Goal: Transaction & Acquisition: Purchase product/service

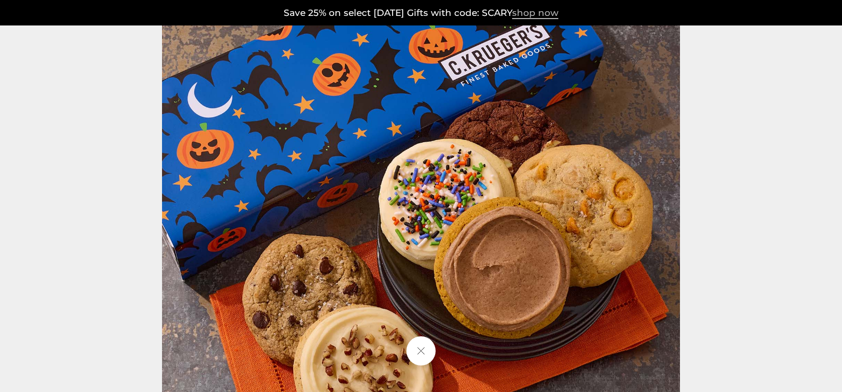
click at [547, 14] on span "shop now" at bounding box center [535, 13] width 46 height 12
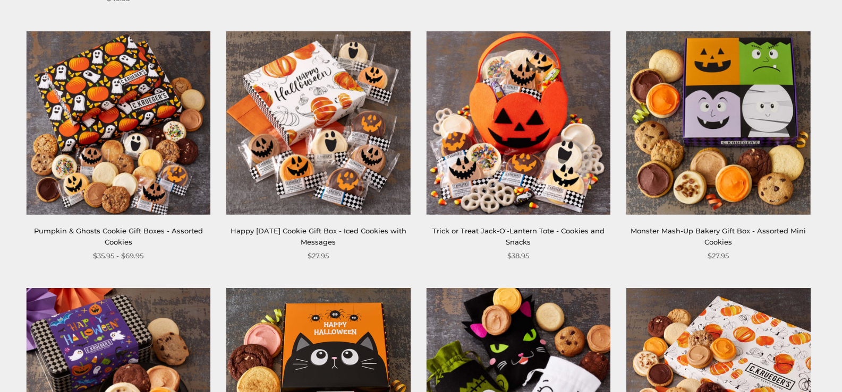
scroll to position [425, 0]
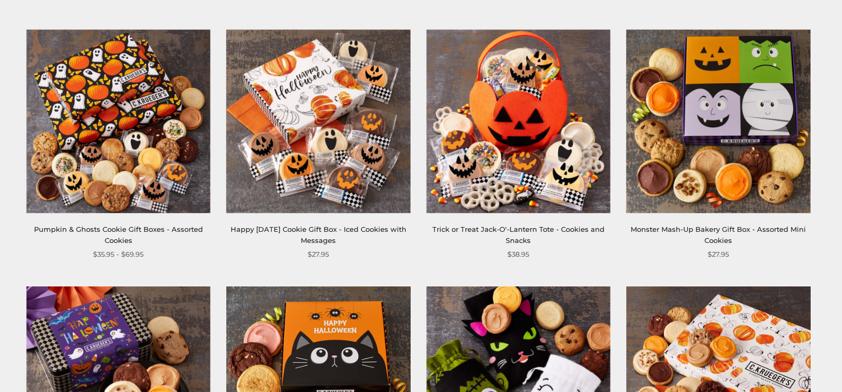
click at [747, 229] on link "Monster Mash-Up Bakery Gift Box - Assorted Mini Cookies" at bounding box center [717, 235] width 175 height 20
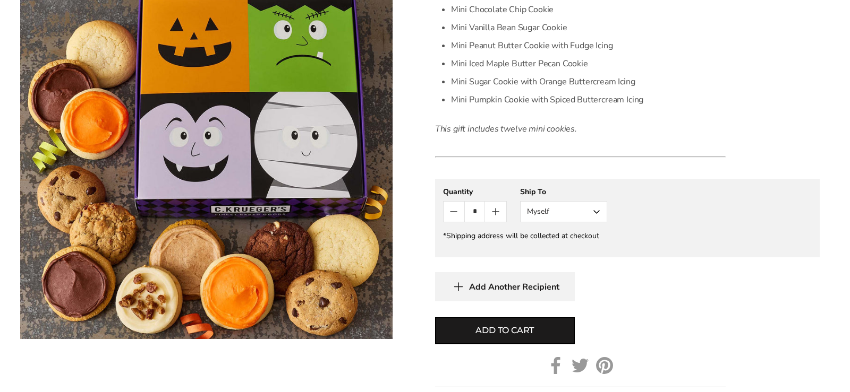
scroll to position [478, 0]
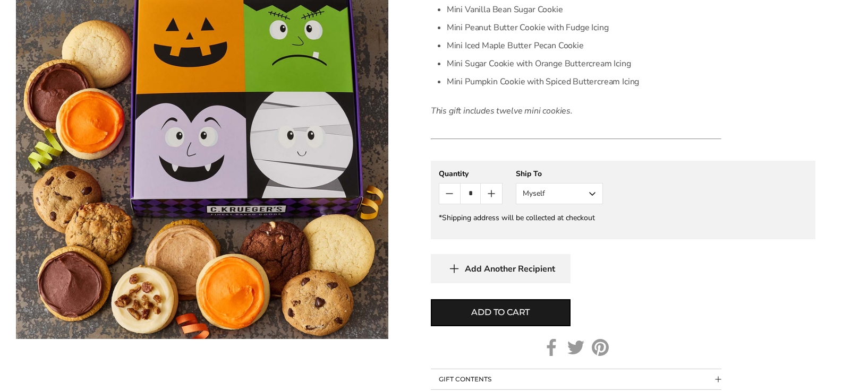
click at [593, 196] on button "Myself" at bounding box center [559, 193] width 87 height 21
click at [570, 231] on button "Other Recipient" at bounding box center [559, 233] width 86 height 19
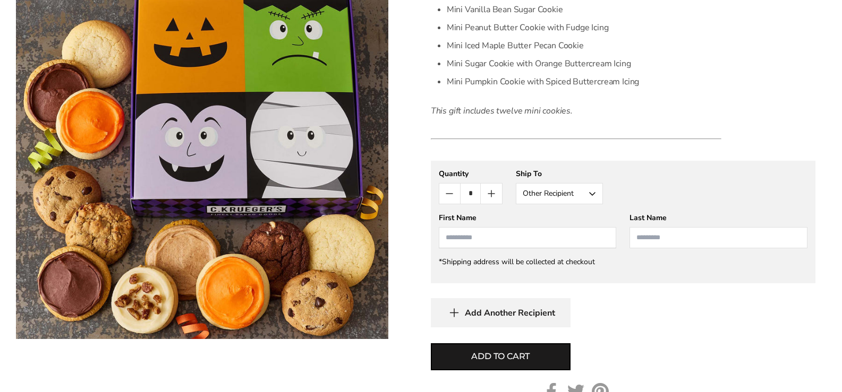
click at [476, 236] on input "First Name" at bounding box center [528, 237] width 178 height 21
type input "***"
click at [660, 232] on input "Last Name" at bounding box center [718, 237] width 178 height 21
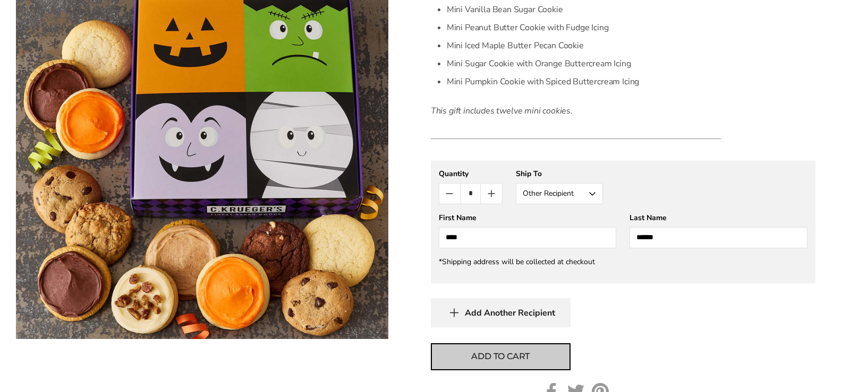
type input "******"
click at [508, 355] on span "Add to cart" at bounding box center [500, 356] width 58 height 13
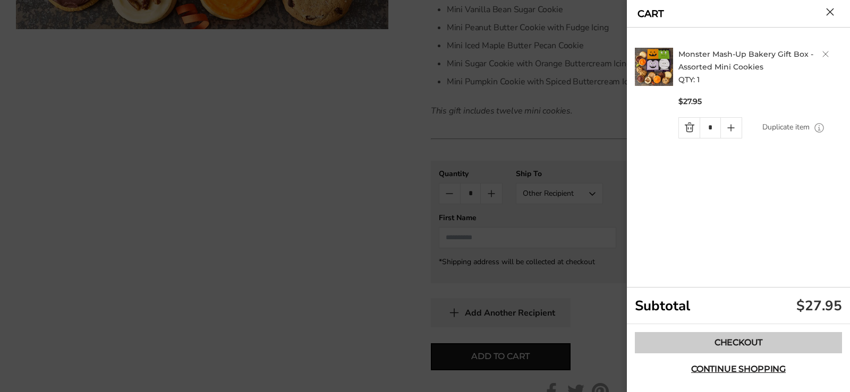
click at [740, 339] on link "Checkout" at bounding box center [738, 342] width 207 height 21
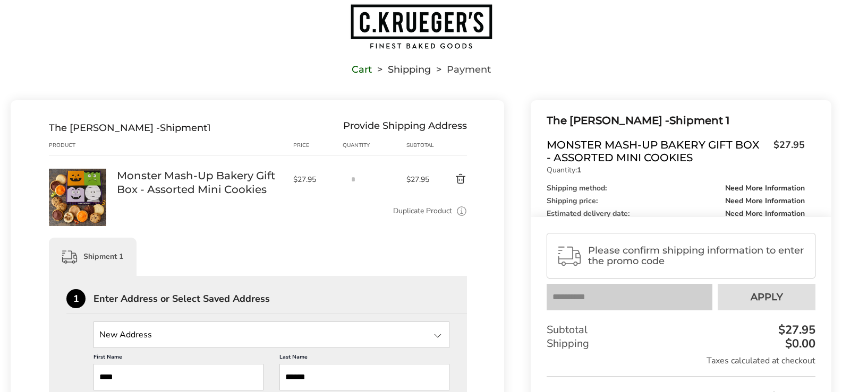
scroll to position [53, 0]
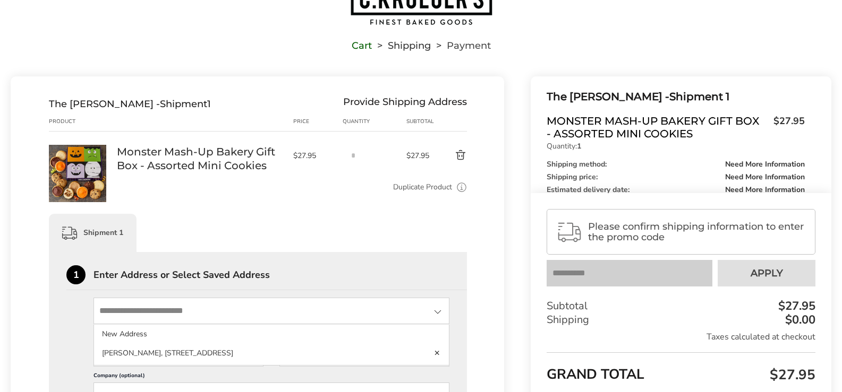
click at [150, 307] on input "State" at bounding box center [271, 311] width 356 height 27
type input "**********"
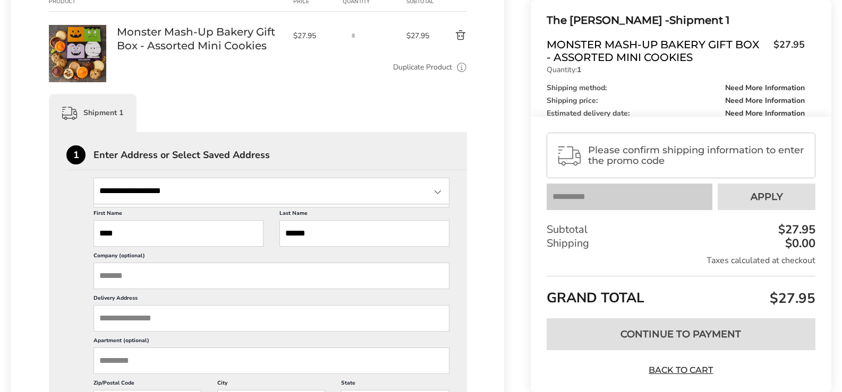
scroll to position [212, 0]
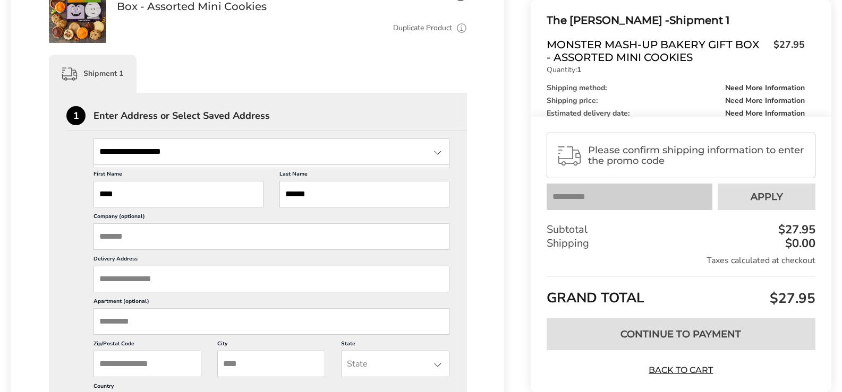
click at [436, 152] on div at bounding box center [437, 153] width 13 height 13
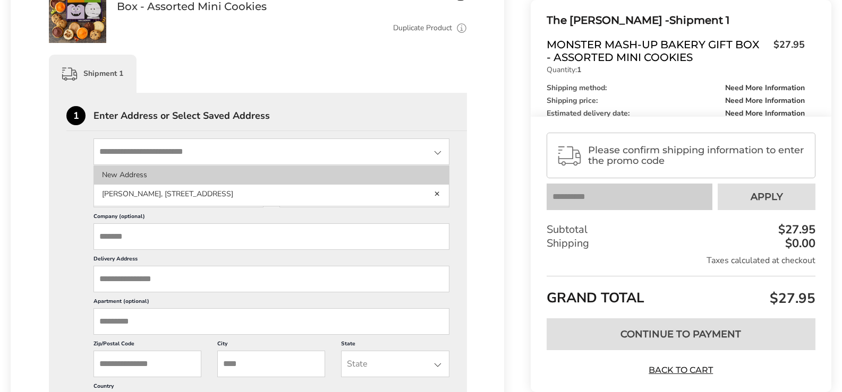
click at [139, 175] on li "New Address" at bounding box center [271, 175] width 355 height 19
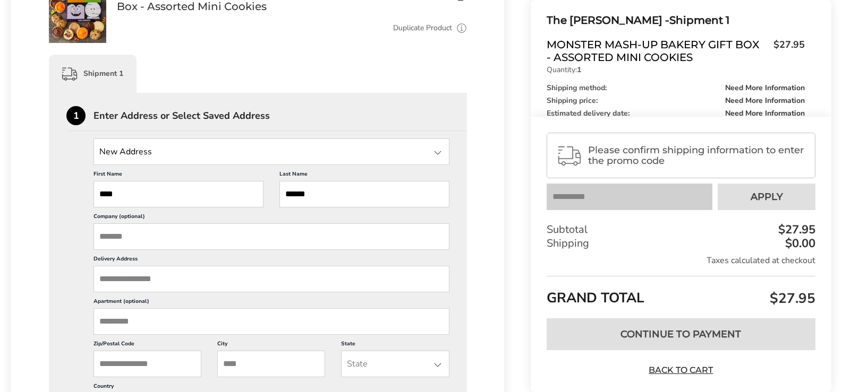
click at [136, 277] on input "Delivery Address" at bounding box center [271, 279] width 356 height 27
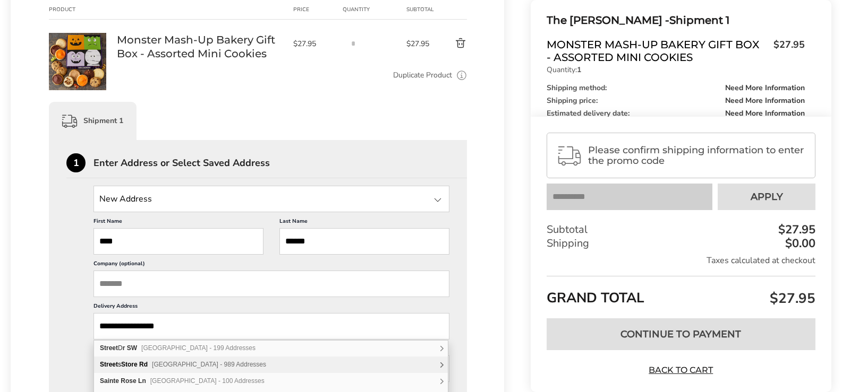
scroll to position [159, 0]
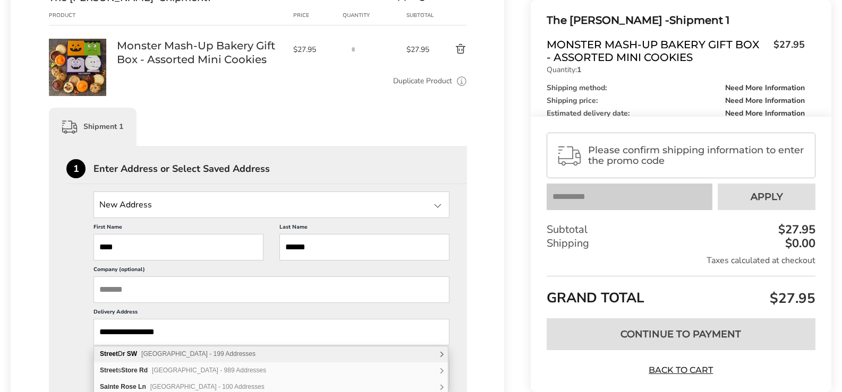
click at [123, 330] on input "**********" at bounding box center [271, 332] width 356 height 27
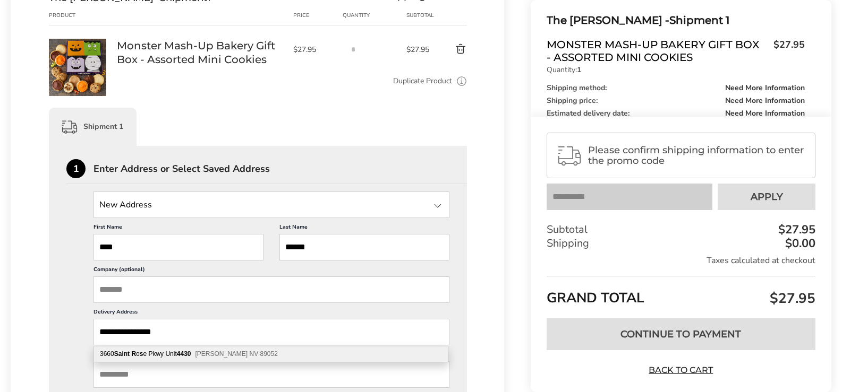
scroll to position [0, 0]
click at [169, 355] on span "Arlington VA 22204" at bounding box center [172, 354] width 54 height 7
type input "**********"
type input "*********"
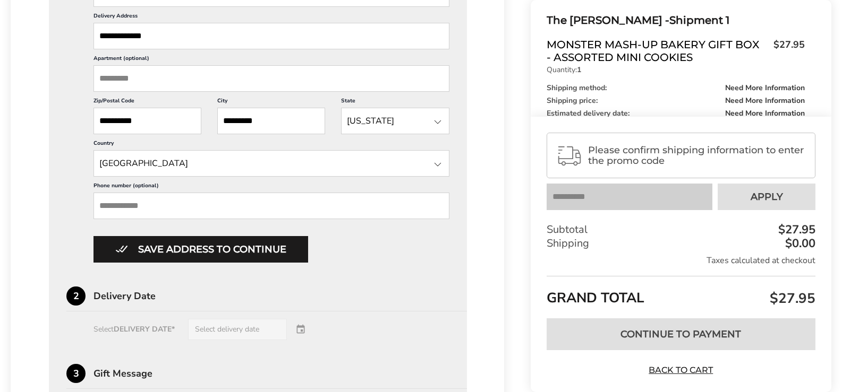
scroll to position [478, 0]
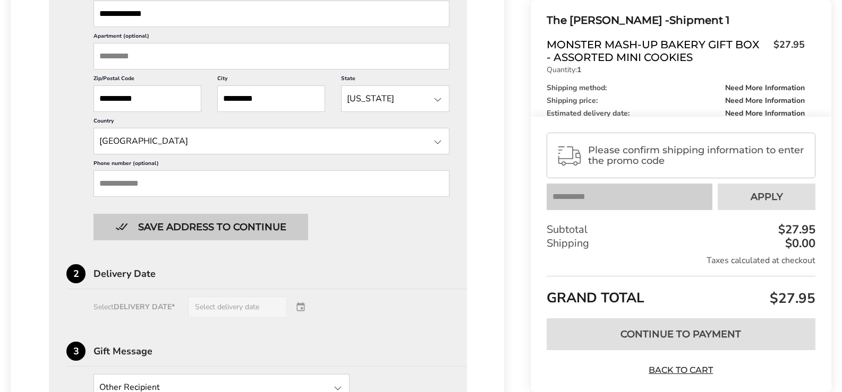
click at [207, 227] on button "Save address to continue" at bounding box center [200, 227] width 215 height 27
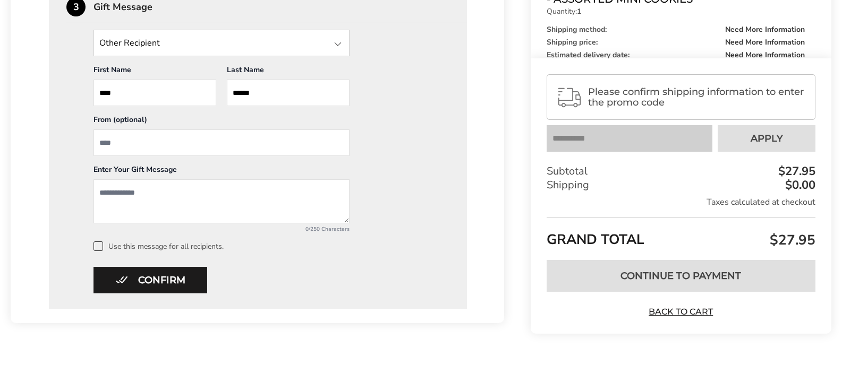
scroll to position [451, 0]
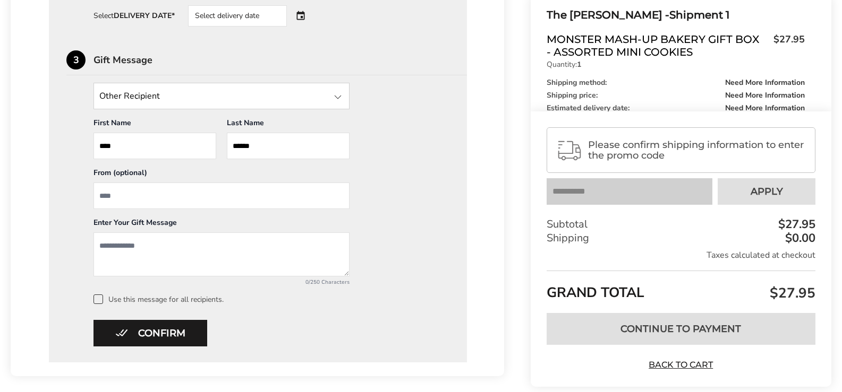
click at [116, 250] on textarea "Add a message" at bounding box center [221, 255] width 256 height 44
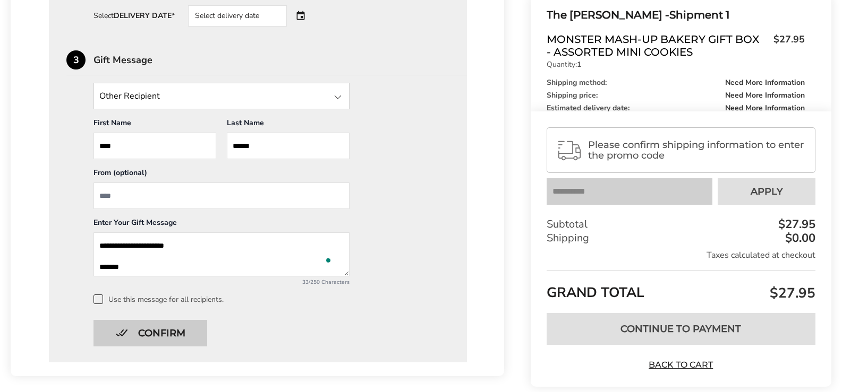
scroll to position [7, 0]
type textarea "**********"
click at [157, 333] on button "Confirm" at bounding box center [150, 333] width 114 height 27
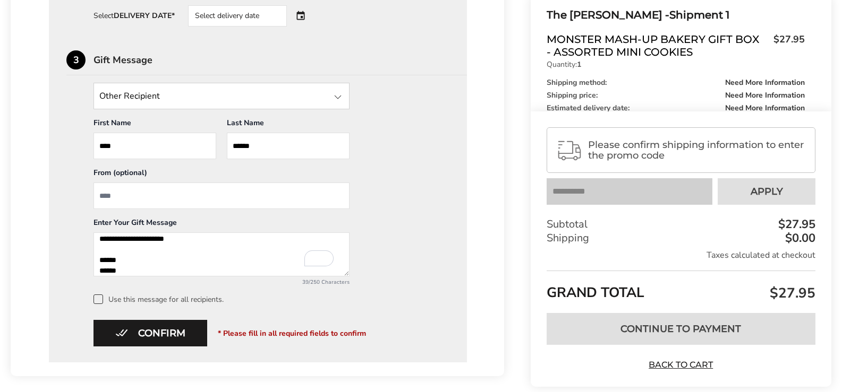
click at [141, 195] on input "From" at bounding box center [221, 196] width 256 height 27
type input "******"
drag, startPoint x: 136, startPoint y: 267, endPoint x: 100, endPoint y: 247, distance: 41.4
click at [100, 247] on textarea "**********" at bounding box center [221, 255] width 256 height 44
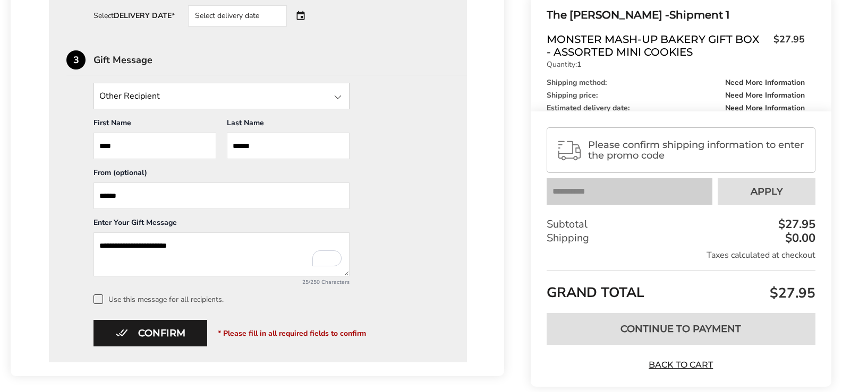
scroll to position [0, 0]
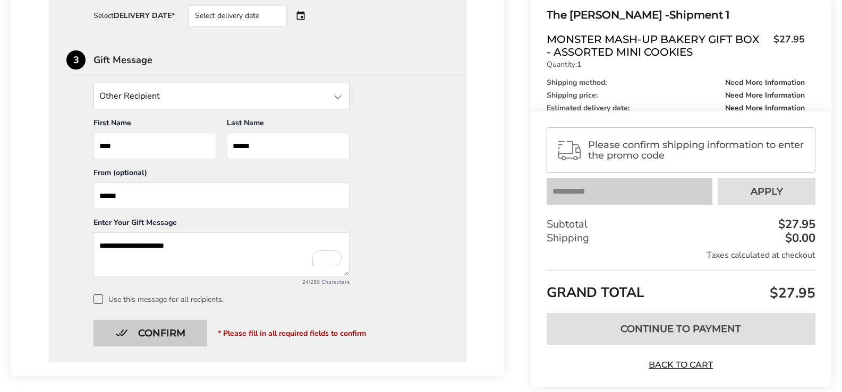
type textarea "**********"
click at [161, 335] on button "Confirm" at bounding box center [150, 333] width 114 height 27
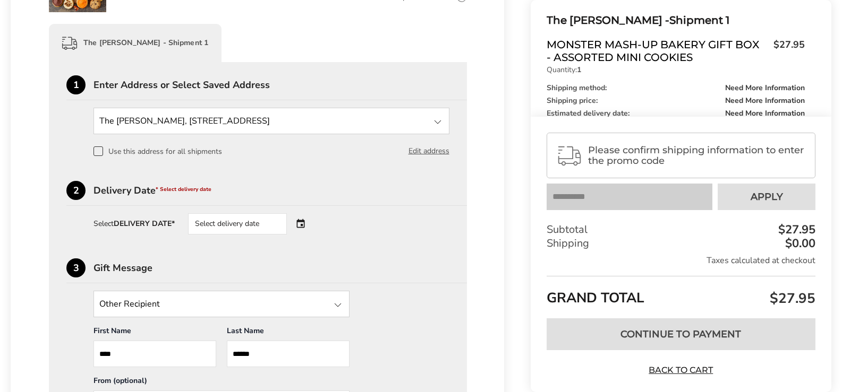
scroll to position [239, 0]
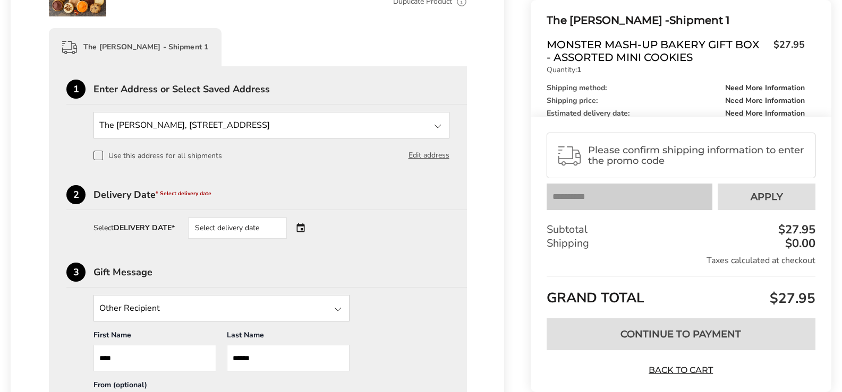
click at [303, 227] on div "Select delivery date" at bounding box center [252, 228] width 128 height 21
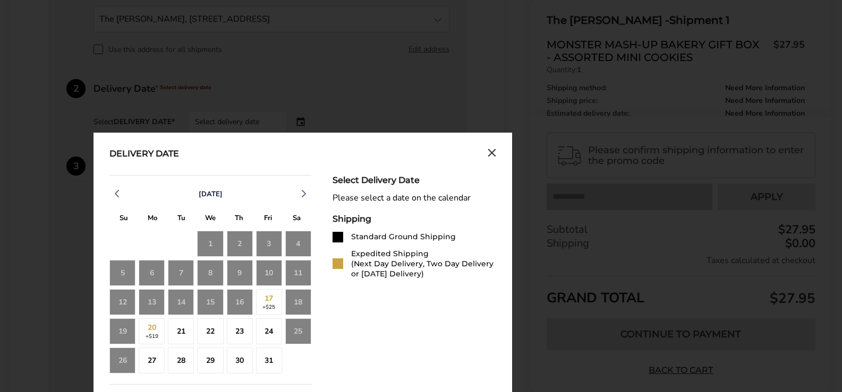
scroll to position [398, 0]
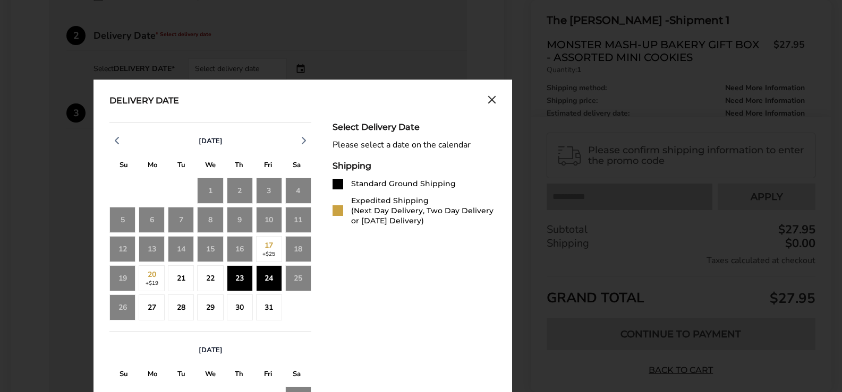
click at [262, 280] on div "24" at bounding box center [269, 278] width 26 height 26
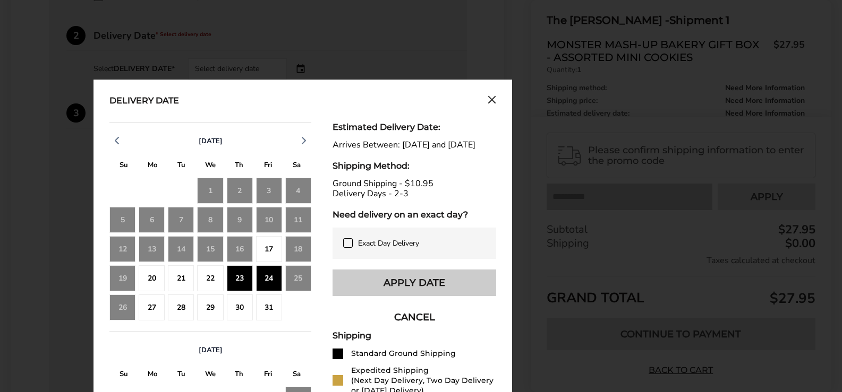
click at [449, 293] on button "Apply Date" at bounding box center [414, 283] width 164 height 27
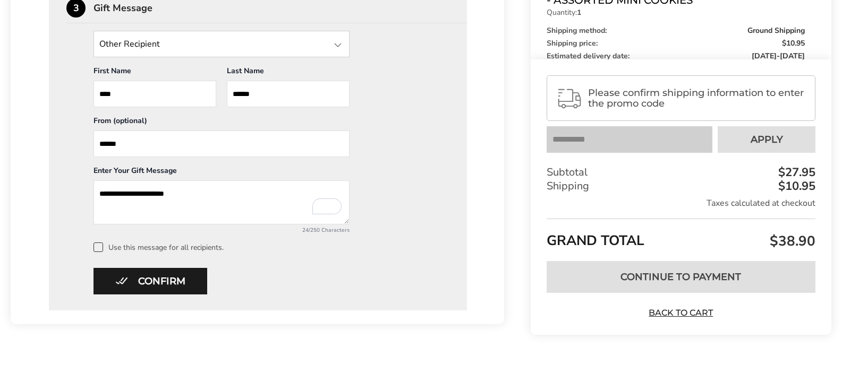
scroll to position [504, 0]
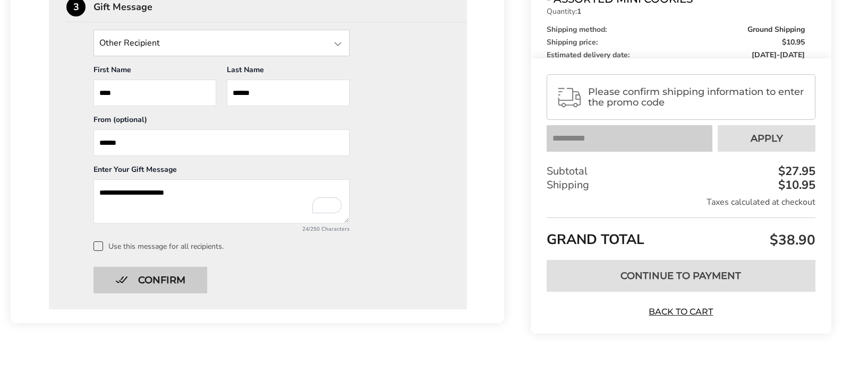
click at [173, 275] on button "Confirm" at bounding box center [150, 280] width 114 height 27
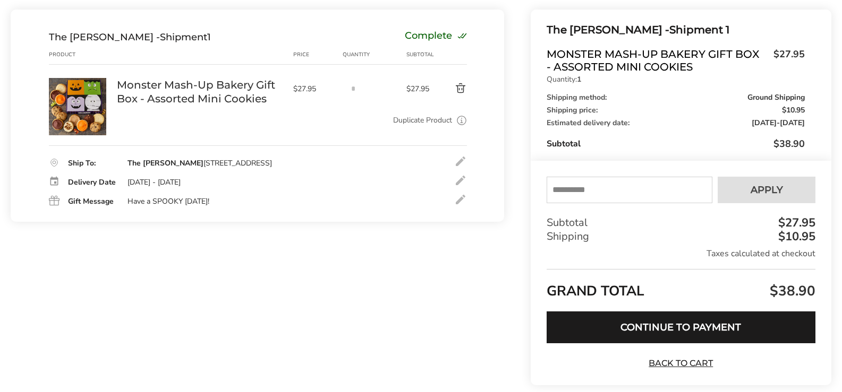
scroll to position [118, 0]
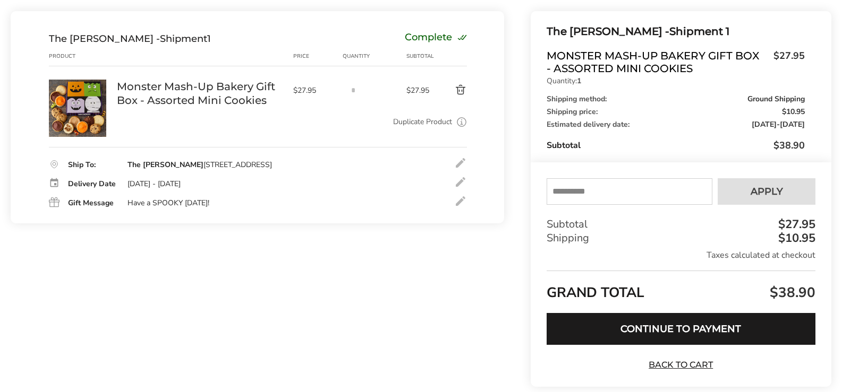
click at [594, 194] on input "text" at bounding box center [629, 191] width 166 height 27
type input "******"
click at [745, 187] on button "Apply" at bounding box center [766, 191] width 98 height 27
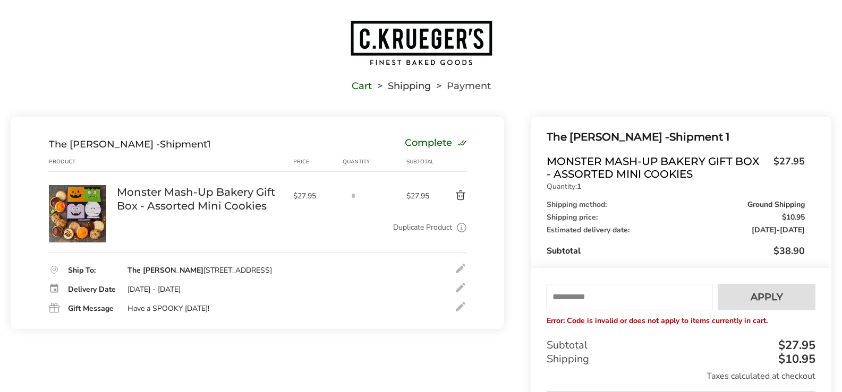
scroll to position [187, 0]
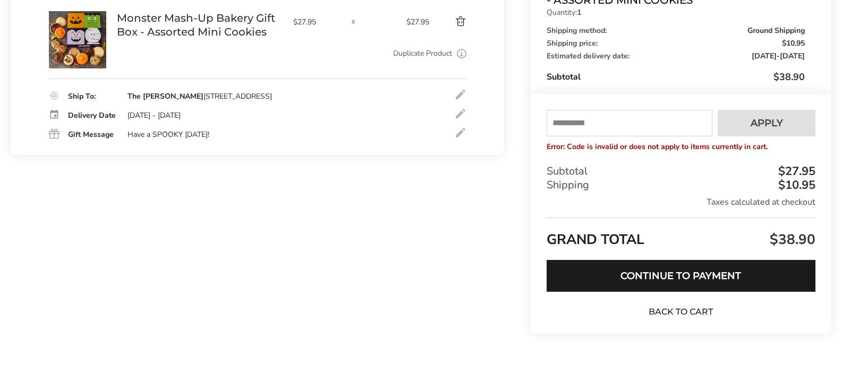
click at [697, 307] on link "Back to Cart" at bounding box center [681, 312] width 74 height 12
type textarea "**********"
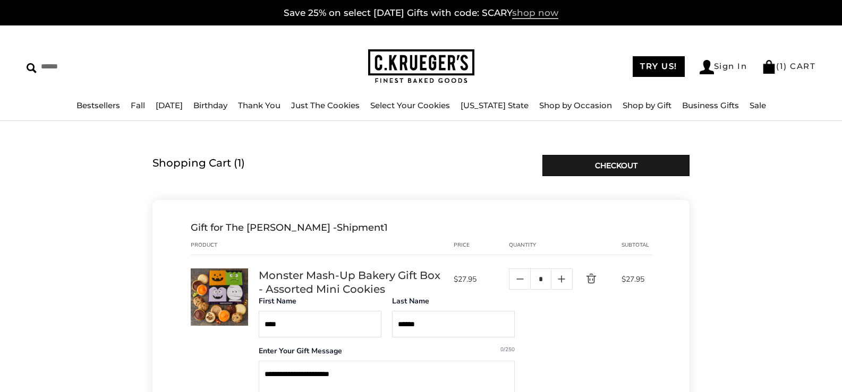
click at [544, 13] on span "shop now" at bounding box center [535, 13] width 46 height 12
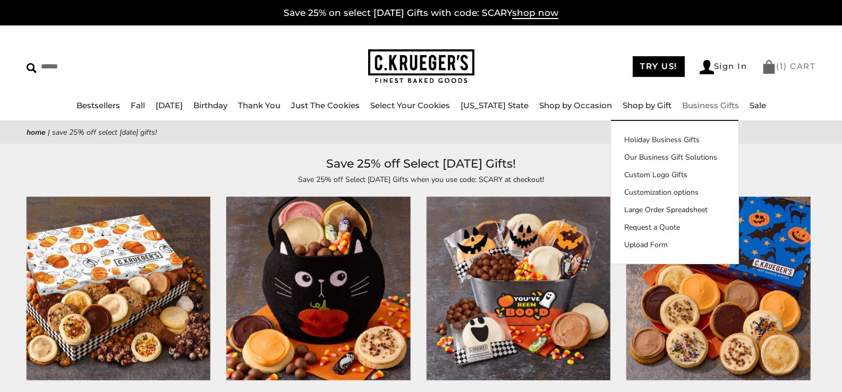
click at [783, 69] on span "1" at bounding box center [781, 66] width 4 height 10
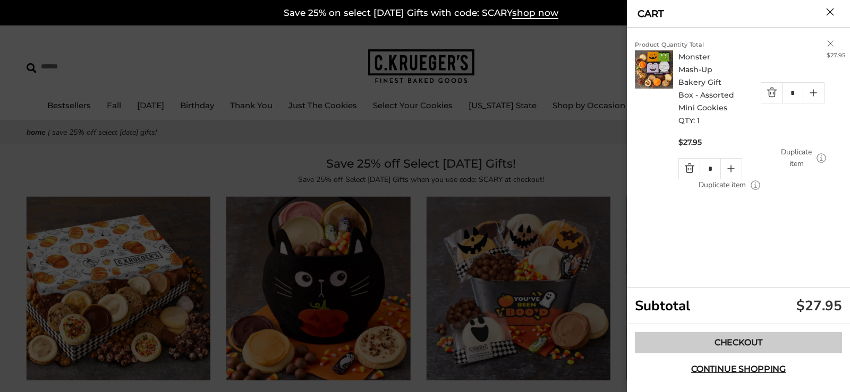
click at [742, 343] on link "Checkout" at bounding box center [738, 342] width 207 height 21
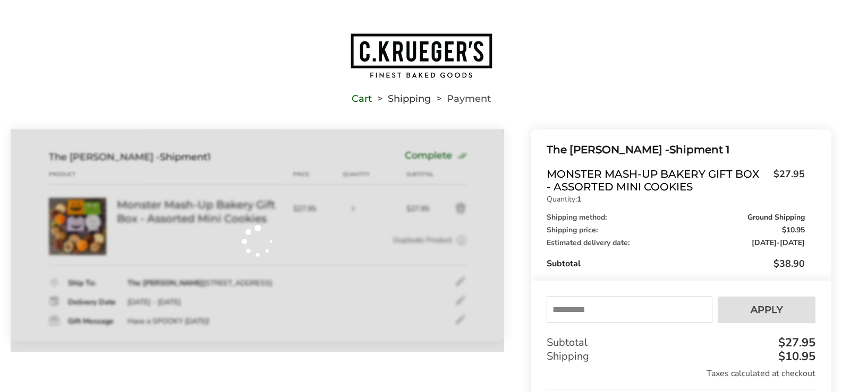
click at [571, 315] on input "text" at bounding box center [629, 310] width 166 height 27
click at [572, 313] on input "text" at bounding box center [629, 310] width 166 height 27
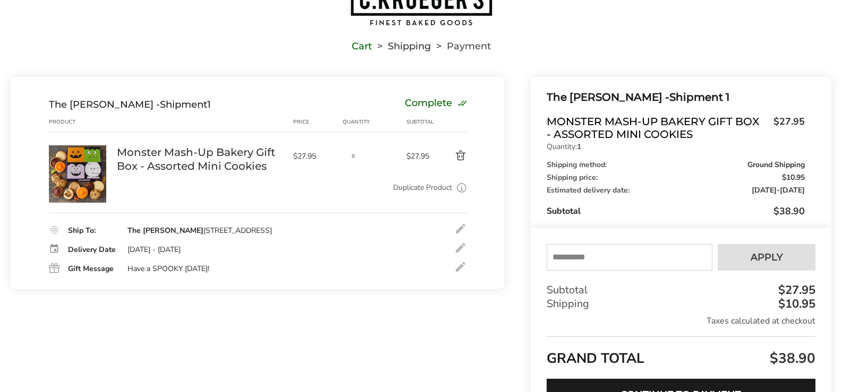
click at [571, 252] on input "text" at bounding box center [629, 257] width 166 height 27
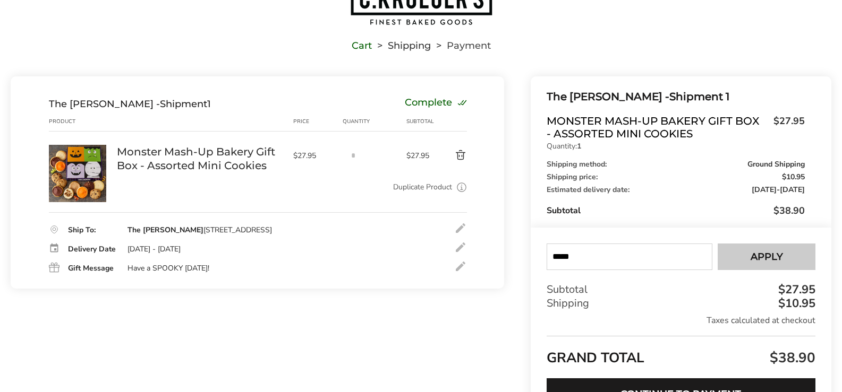
type input "*****"
click at [783, 255] on button "Apply" at bounding box center [766, 257] width 98 height 27
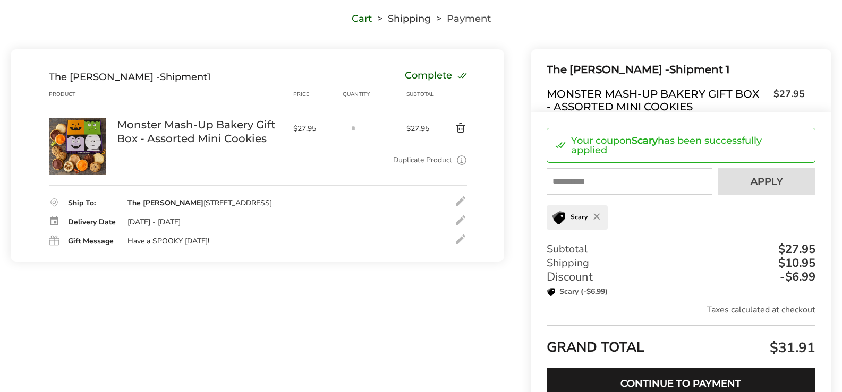
scroll to position [0, 0]
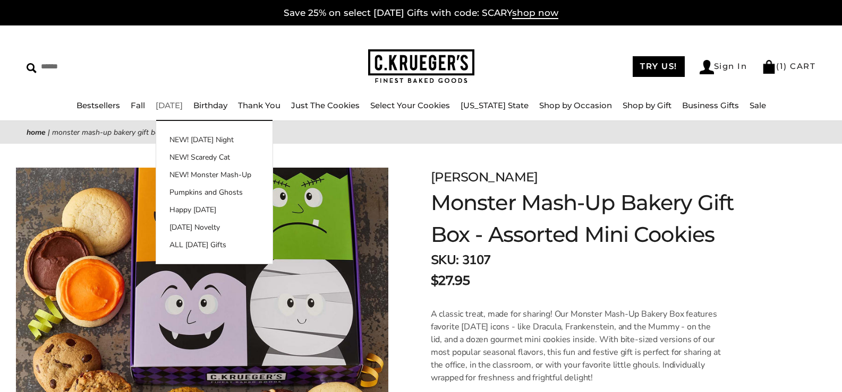
click at [164, 107] on link "[DATE]" at bounding box center [169, 105] width 27 height 10
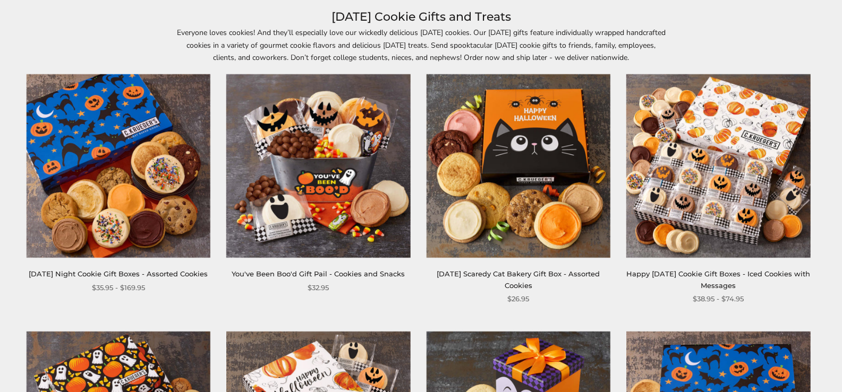
scroll to position [159, 0]
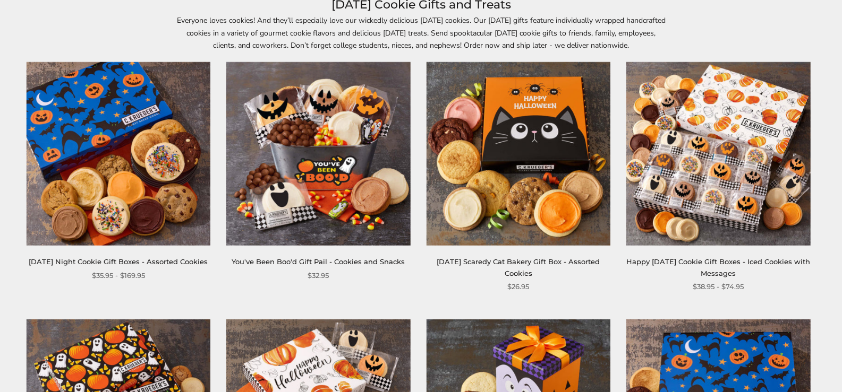
click at [158, 259] on link "[DATE] Night Cookie Gift Boxes - Assorted Cookies" at bounding box center [118, 262] width 179 height 8
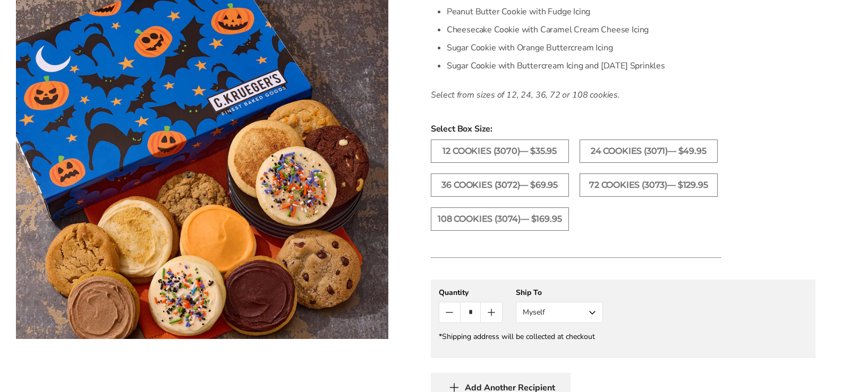
scroll to position [531, 0]
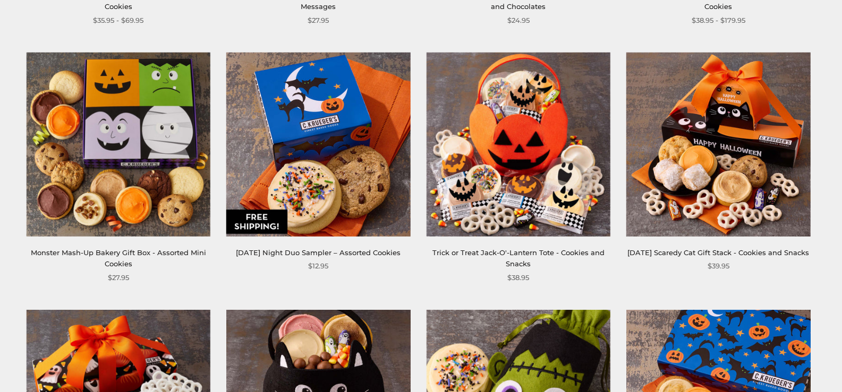
scroll to position [477, 0]
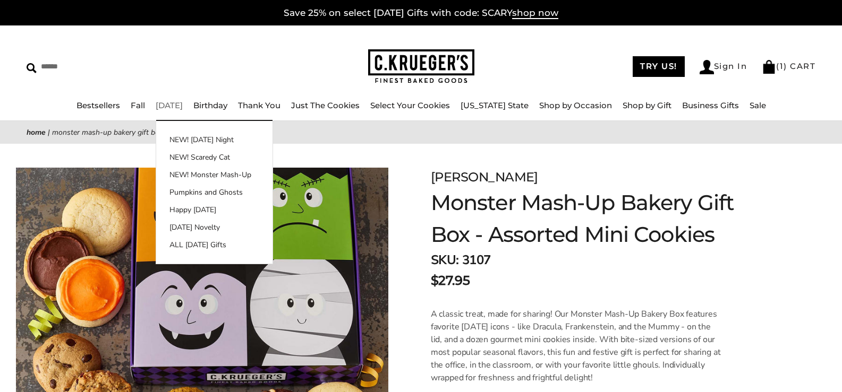
click at [409, 65] on img at bounding box center [421, 66] width 106 height 35
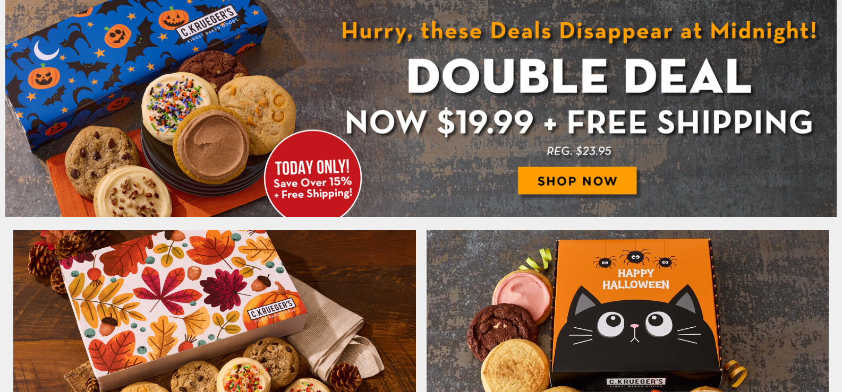
scroll to position [637, 0]
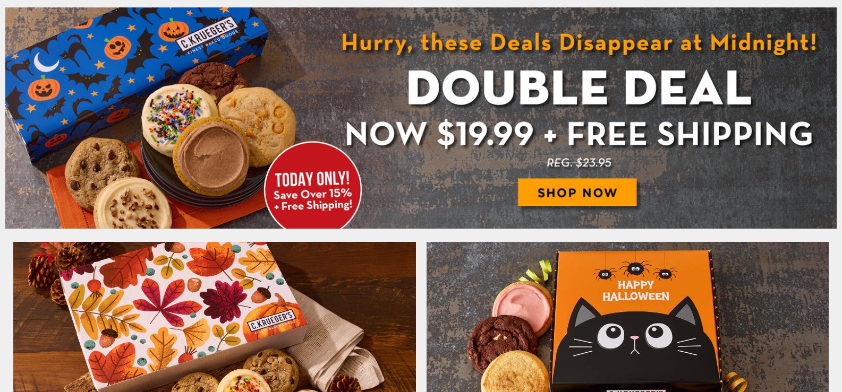
click at [567, 192] on img at bounding box center [420, 117] width 831 height 221
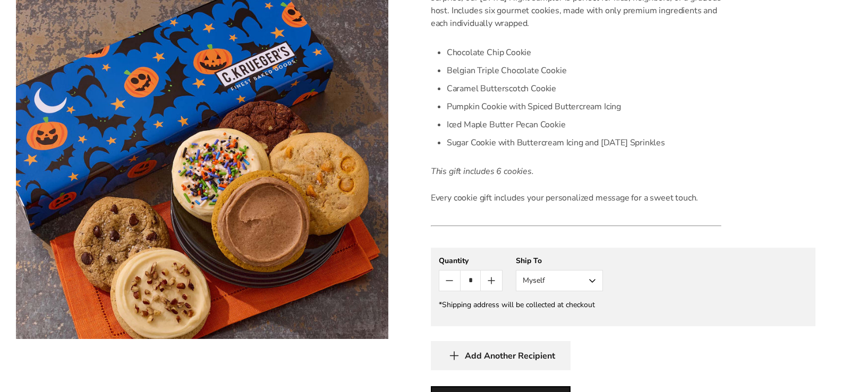
scroll to position [372, 0]
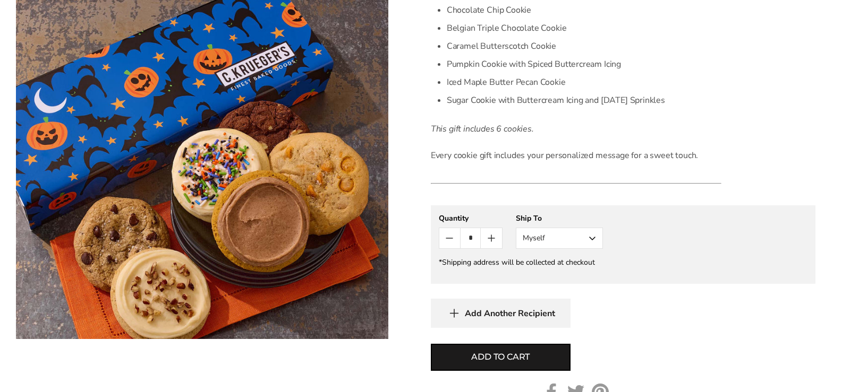
click at [590, 237] on button "Myself" at bounding box center [559, 238] width 87 height 21
click at [558, 277] on button "Other Recipient" at bounding box center [559, 277] width 86 height 19
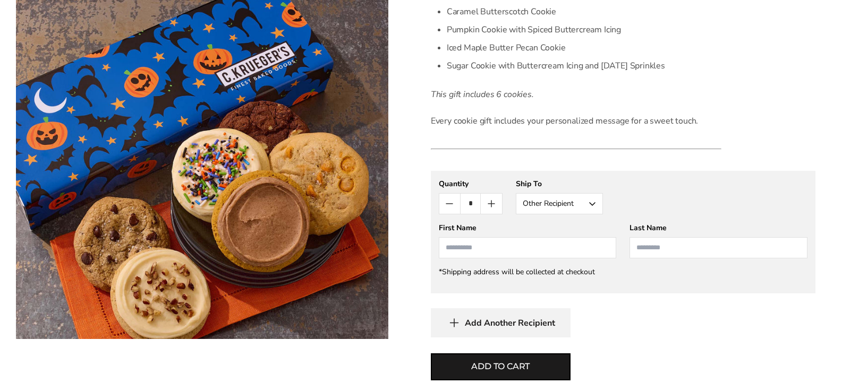
scroll to position [425, 0]
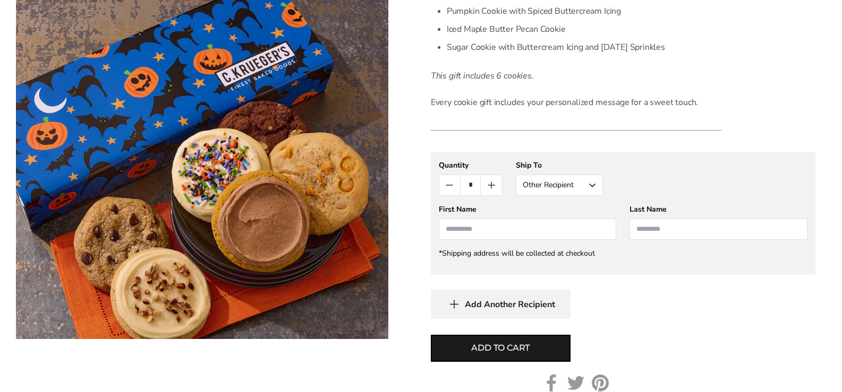
click at [494, 225] on input "First Name" at bounding box center [528, 229] width 178 height 21
click at [484, 246] on li "The Hubers" at bounding box center [527, 248] width 177 height 19
type input "***"
type input "******"
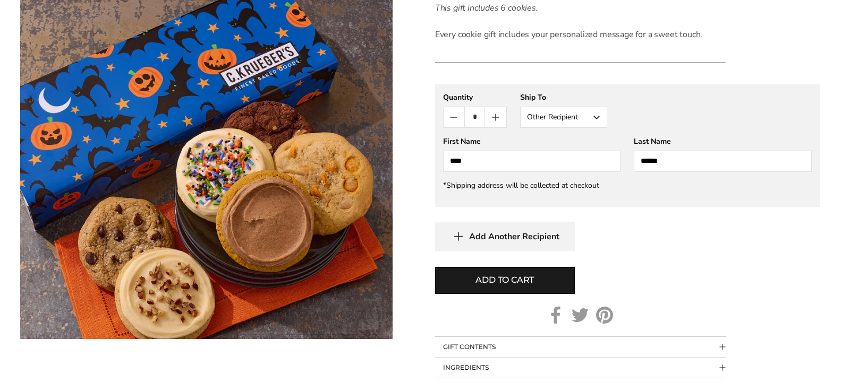
scroll to position [531, 0]
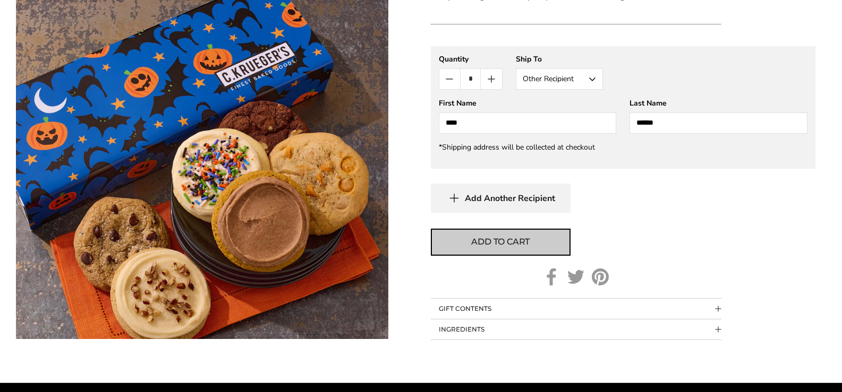
click at [502, 241] on span "Add to cart" at bounding box center [500, 242] width 58 height 13
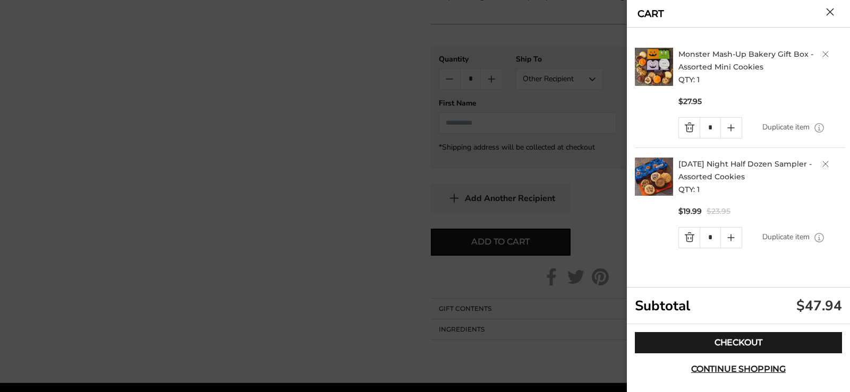
click at [825, 54] on link "Delete product" at bounding box center [825, 54] width 6 height 6
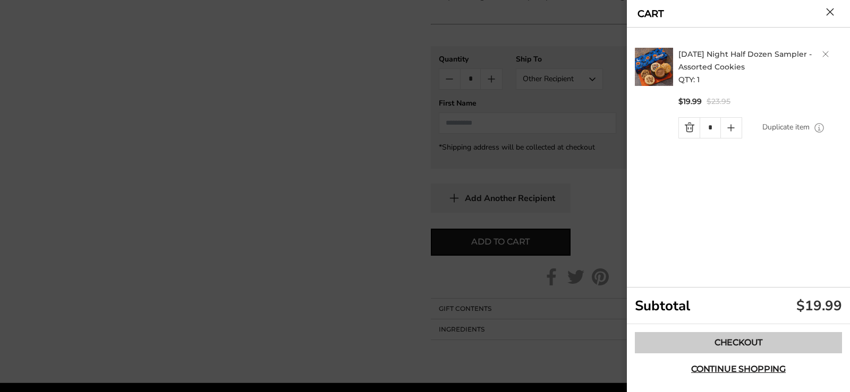
click at [729, 340] on link "Checkout" at bounding box center [738, 342] width 207 height 21
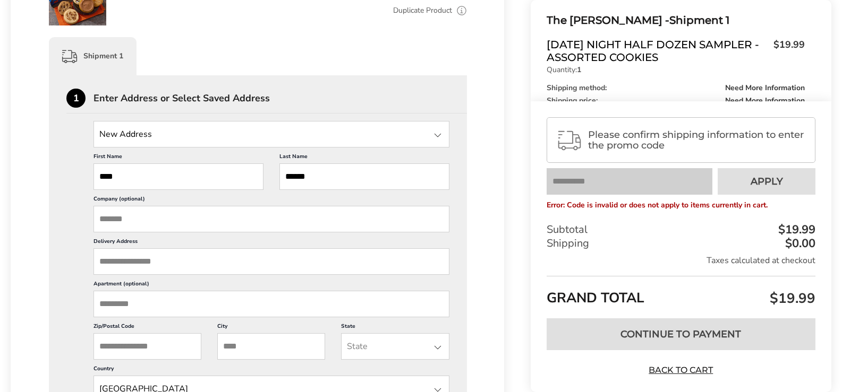
scroll to position [265, 0]
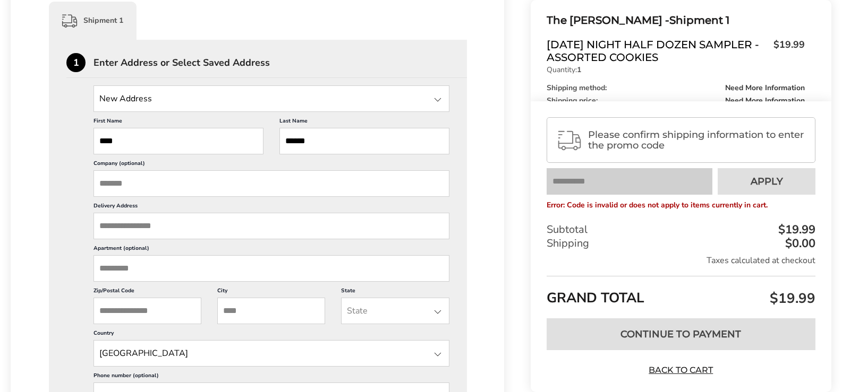
click at [152, 225] on input "Delivery Address" at bounding box center [271, 226] width 356 height 27
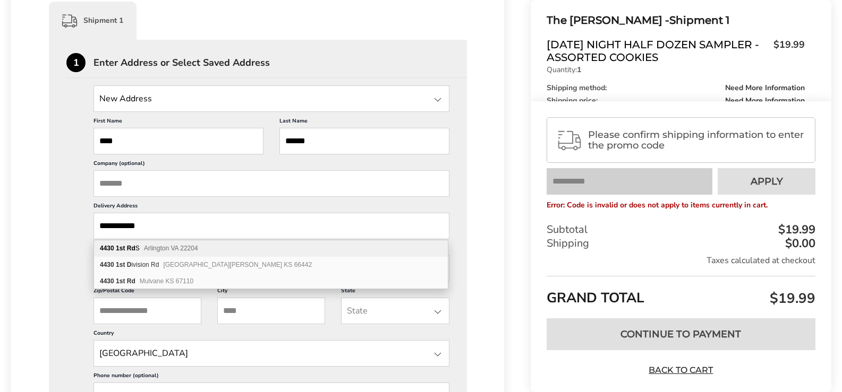
click at [176, 250] on span "Arlington VA 22204" at bounding box center [171, 248] width 54 height 7
type input "**********"
type input "*********"
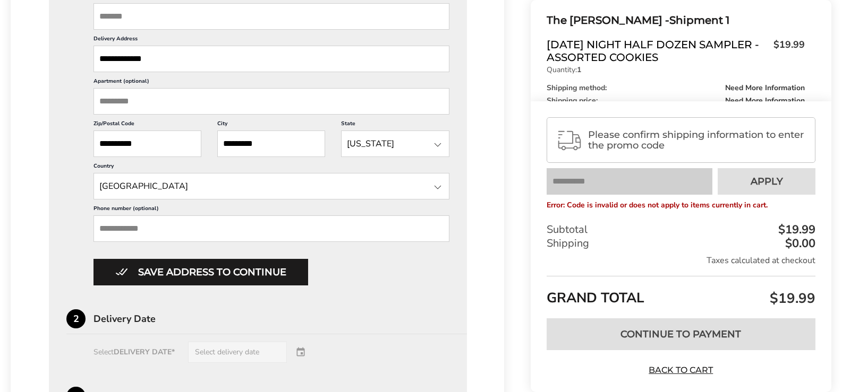
scroll to position [478, 0]
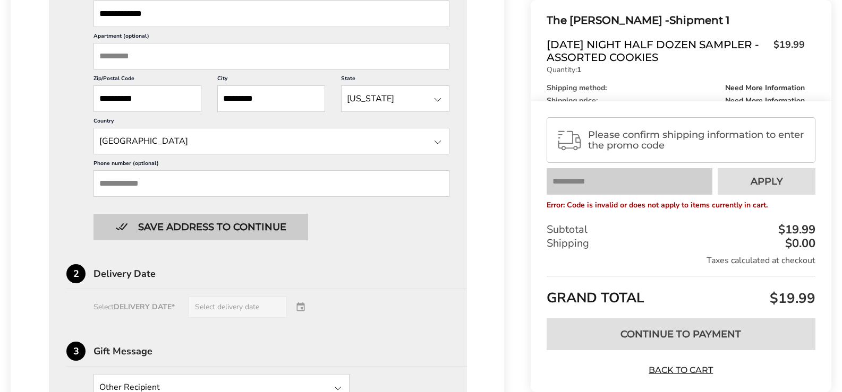
click at [176, 224] on button "Save address to continue" at bounding box center [200, 227] width 215 height 27
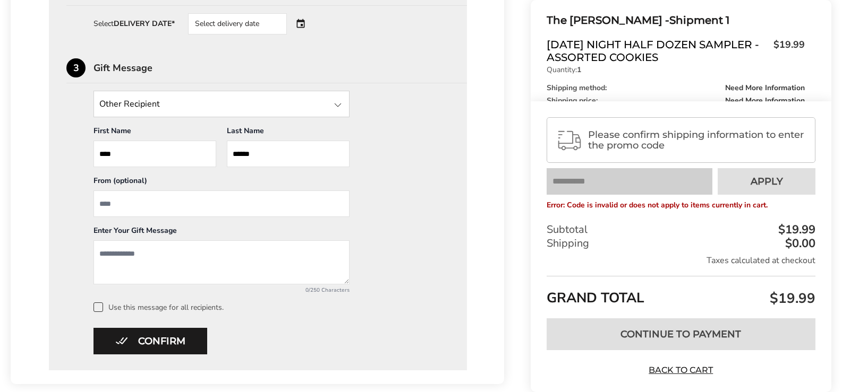
scroll to position [467, 0]
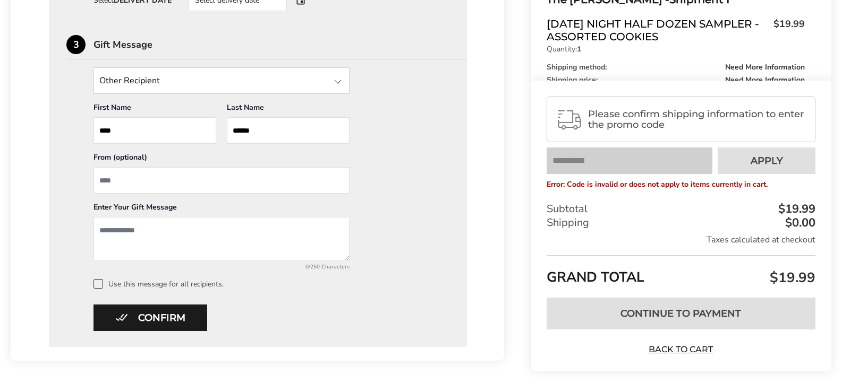
click at [139, 182] on input "From" at bounding box center [221, 180] width 256 height 27
type input "******"
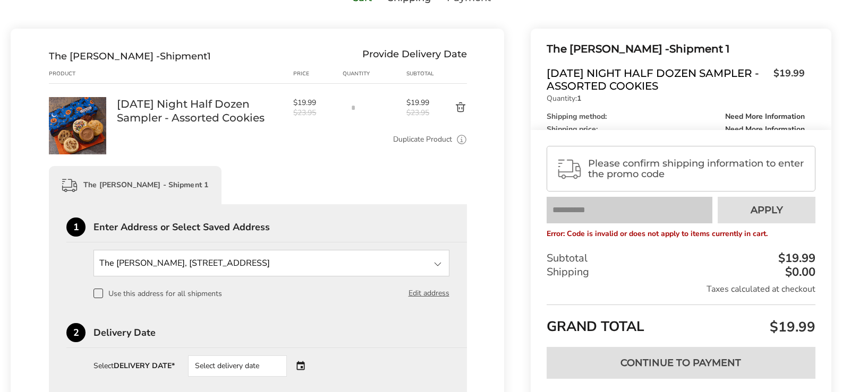
scroll to position [0, 0]
